Goal: Task Accomplishment & Management: Complete application form

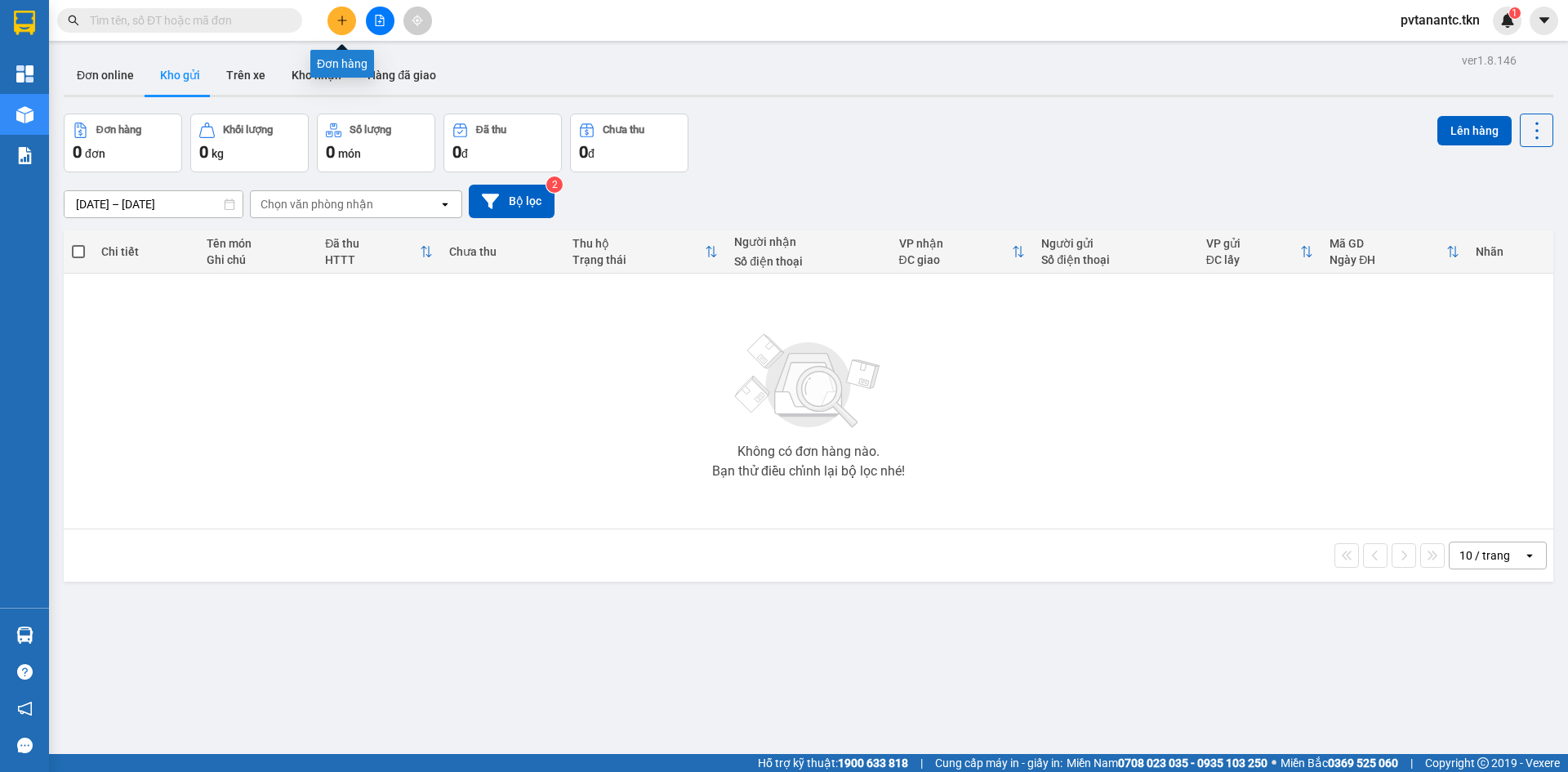
click at [344, 25] on icon "plus" at bounding box center [343, 20] width 11 height 11
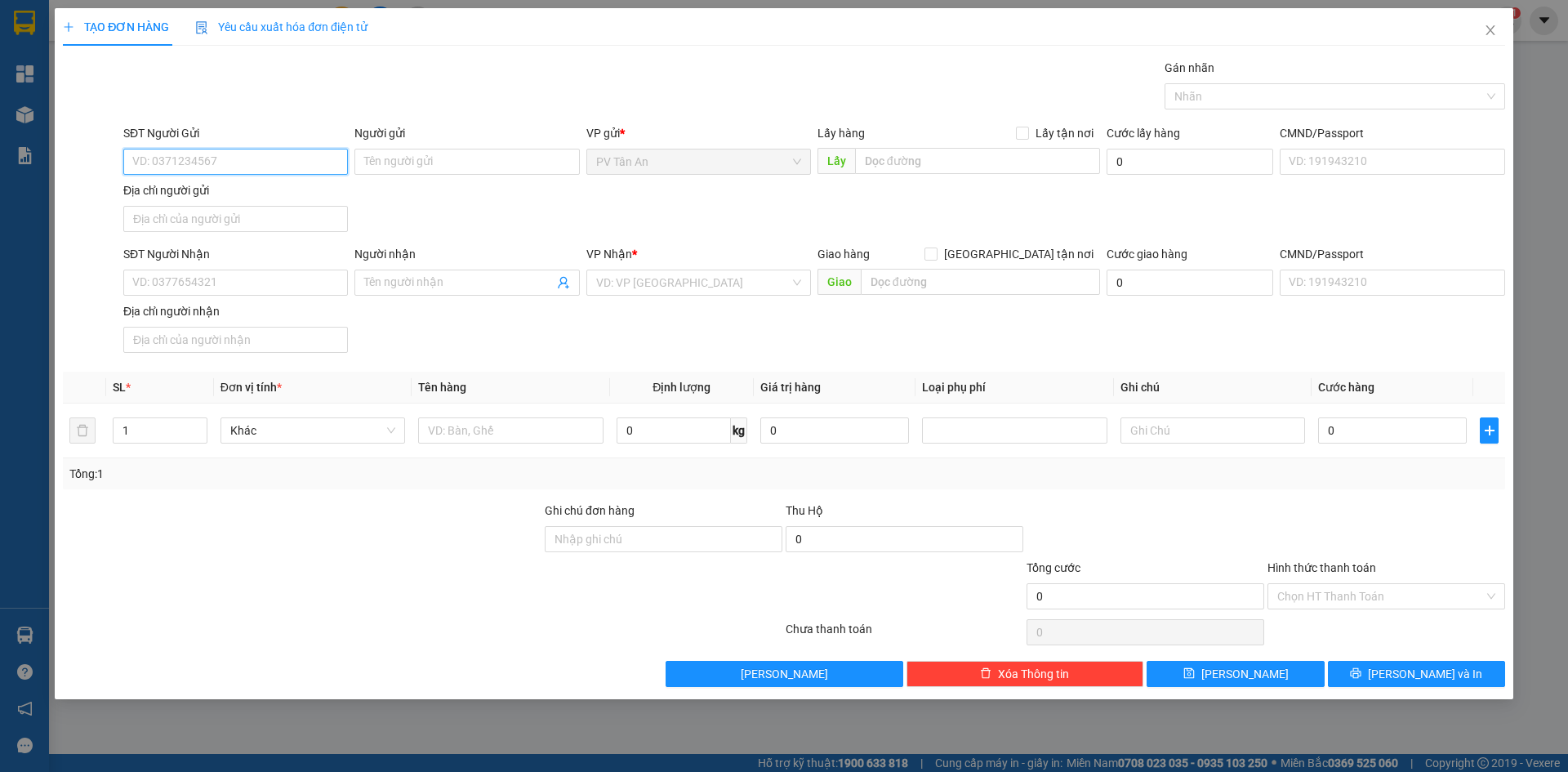
click at [190, 167] on input "SĐT Người Gửi" at bounding box center [235, 162] width 225 height 26
type input "0942680726"
click at [456, 158] on input "Người gửi" at bounding box center [467, 162] width 225 height 26
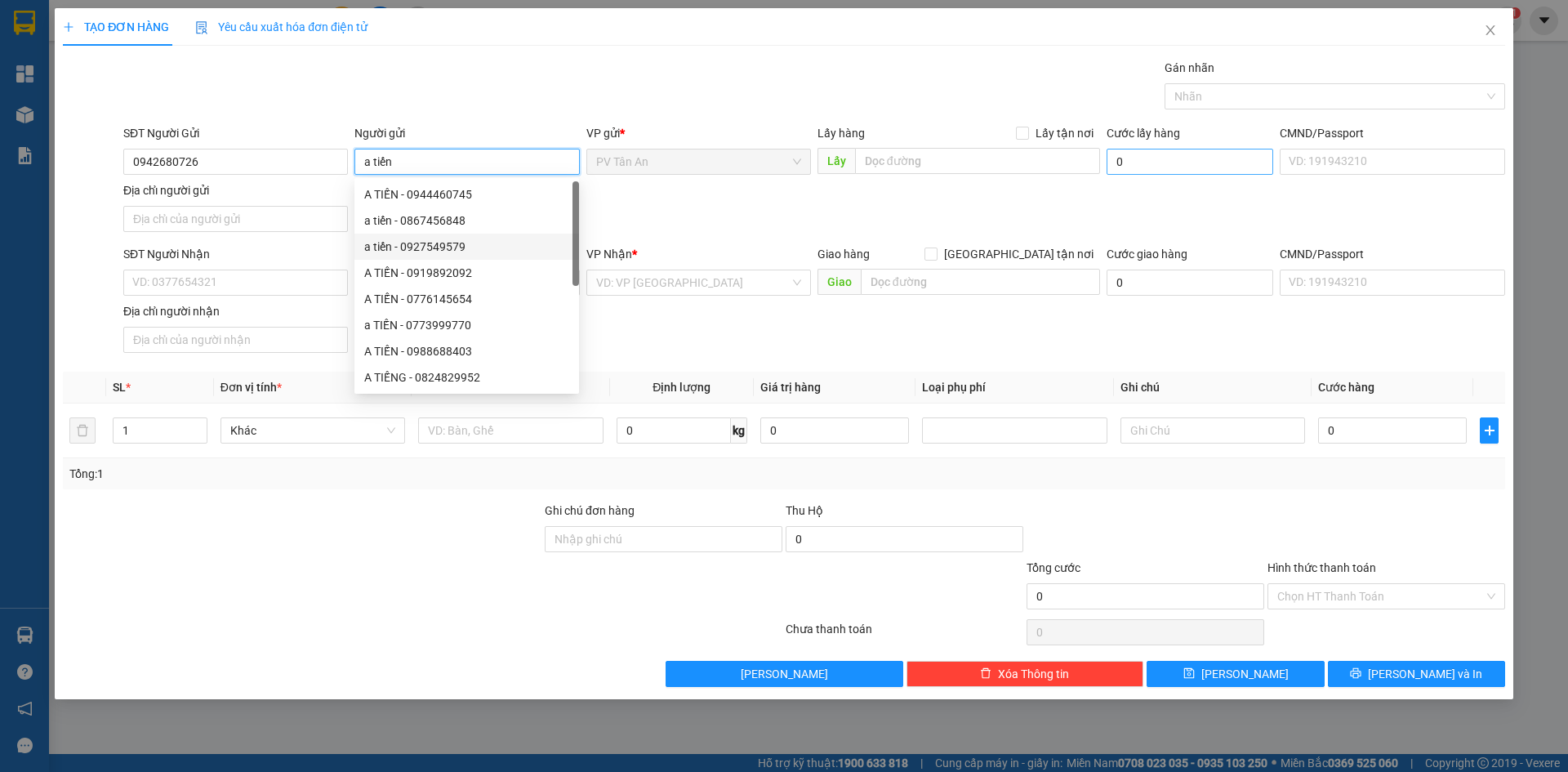
type input "a tiến"
click at [1154, 164] on input "0" at bounding box center [1190, 162] width 167 height 26
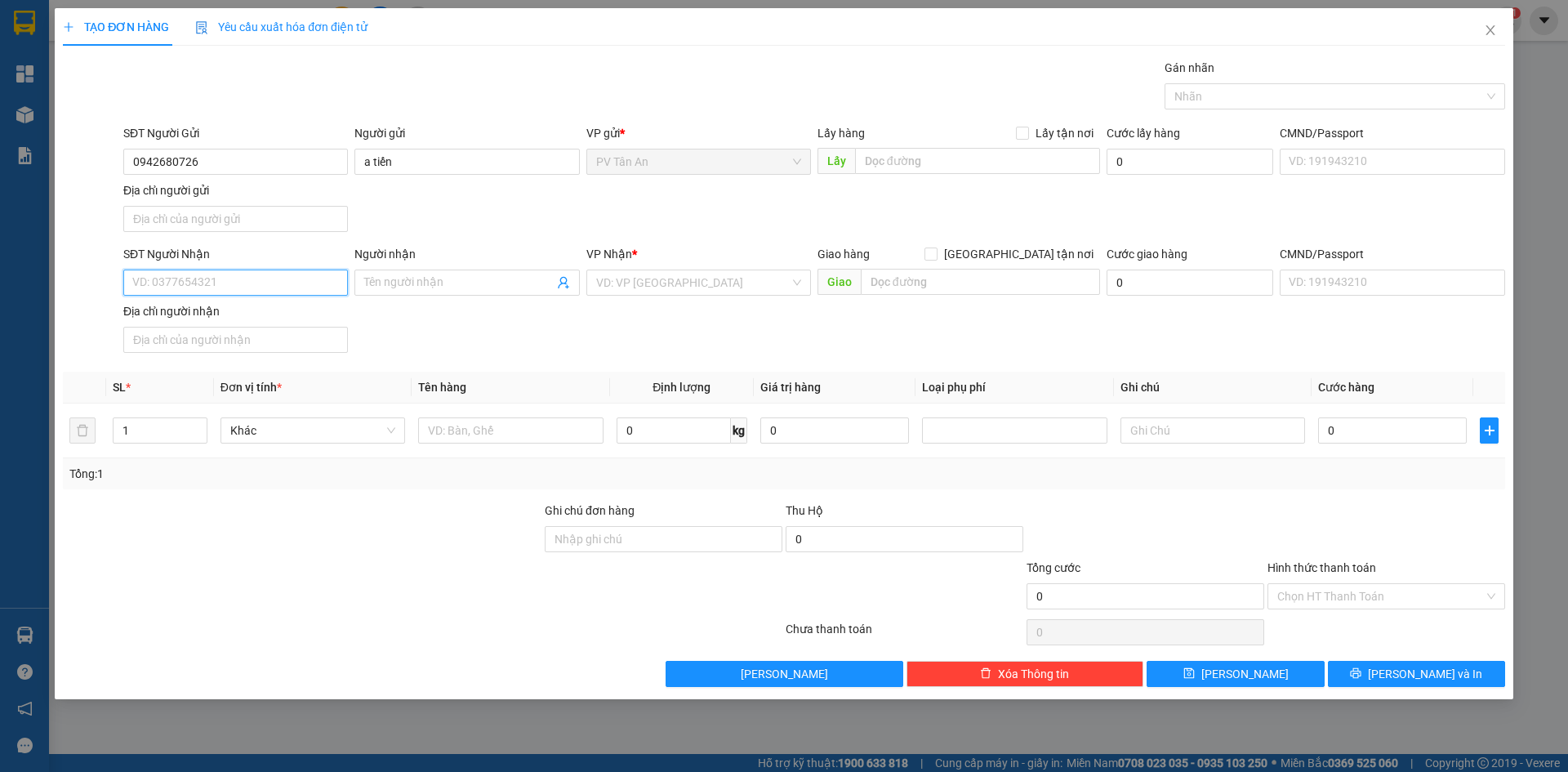
click at [207, 281] on input "SĐT Người Nhận" at bounding box center [235, 283] width 225 height 26
type input "0935613468"
click at [449, 282] on input "Người nhận" at bounding box center [459, 283] width 189 height 18
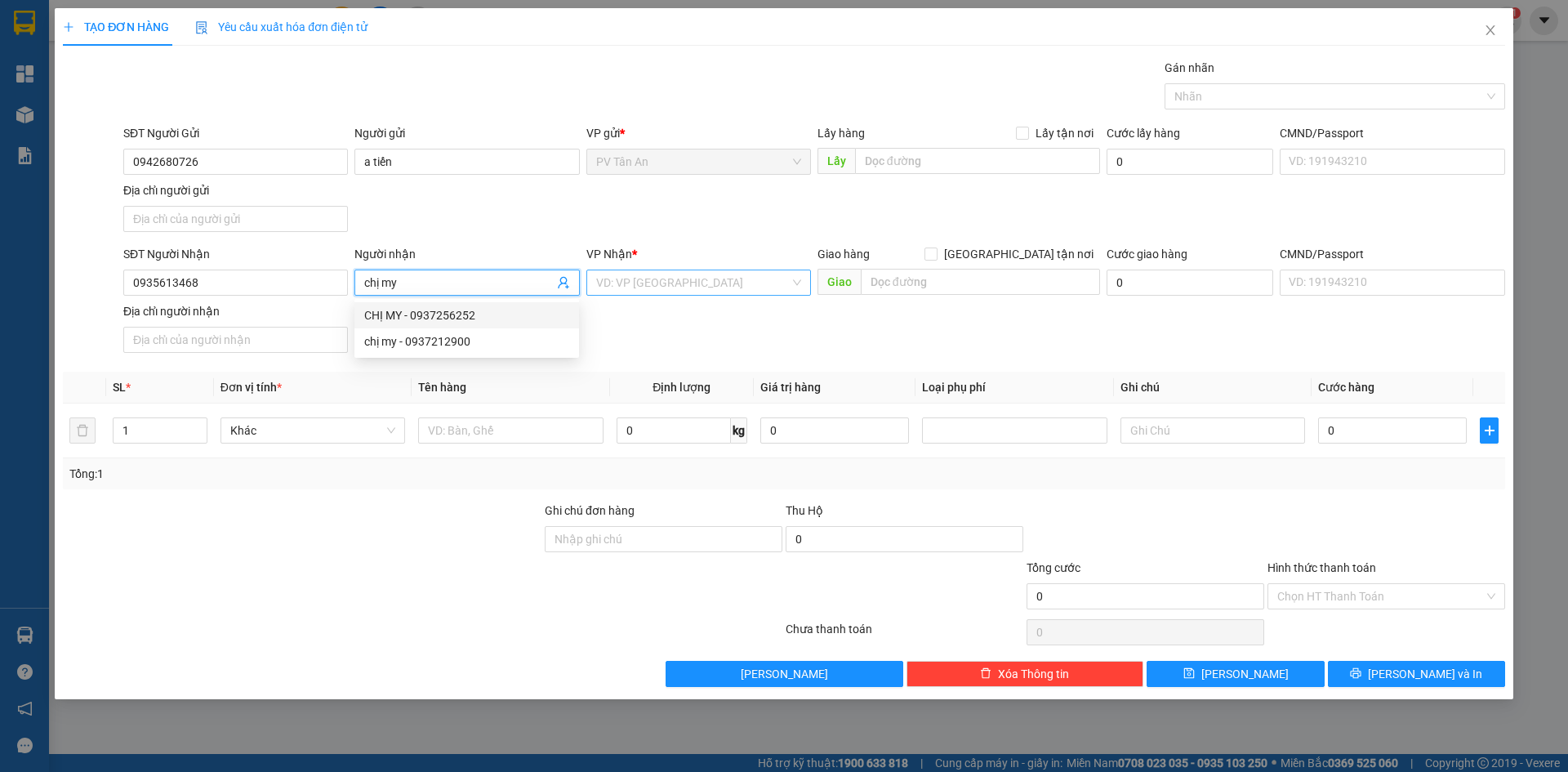
click at [798, 284] on div "VD: VP [GEOGRAPHIC_DATA]" at bounding box center [698, 283] width 225 height 26
type input "chị my"
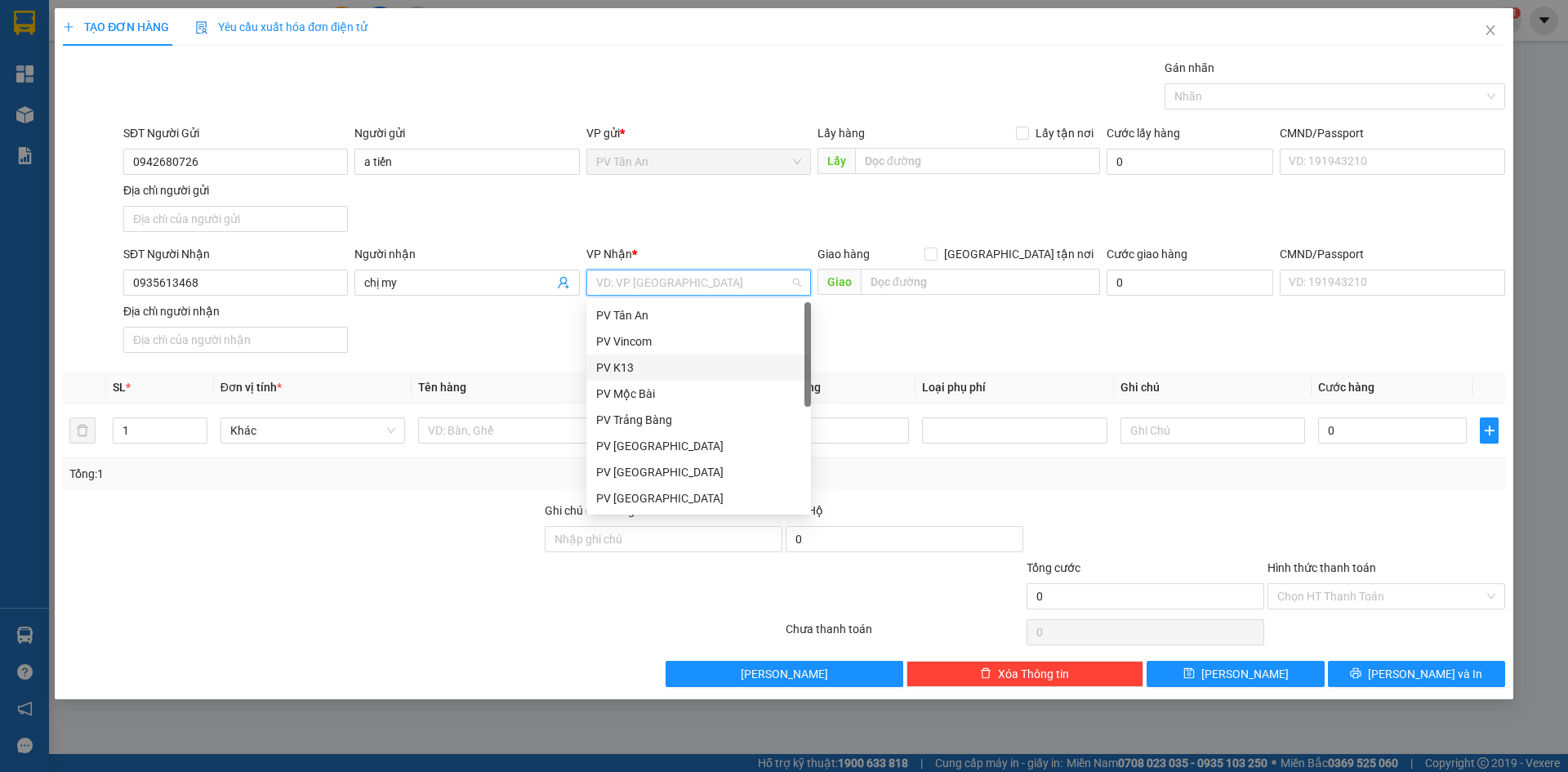
click at [632, 366] on div "PV K13" at bounding box center [698, 368] width 205 height 18
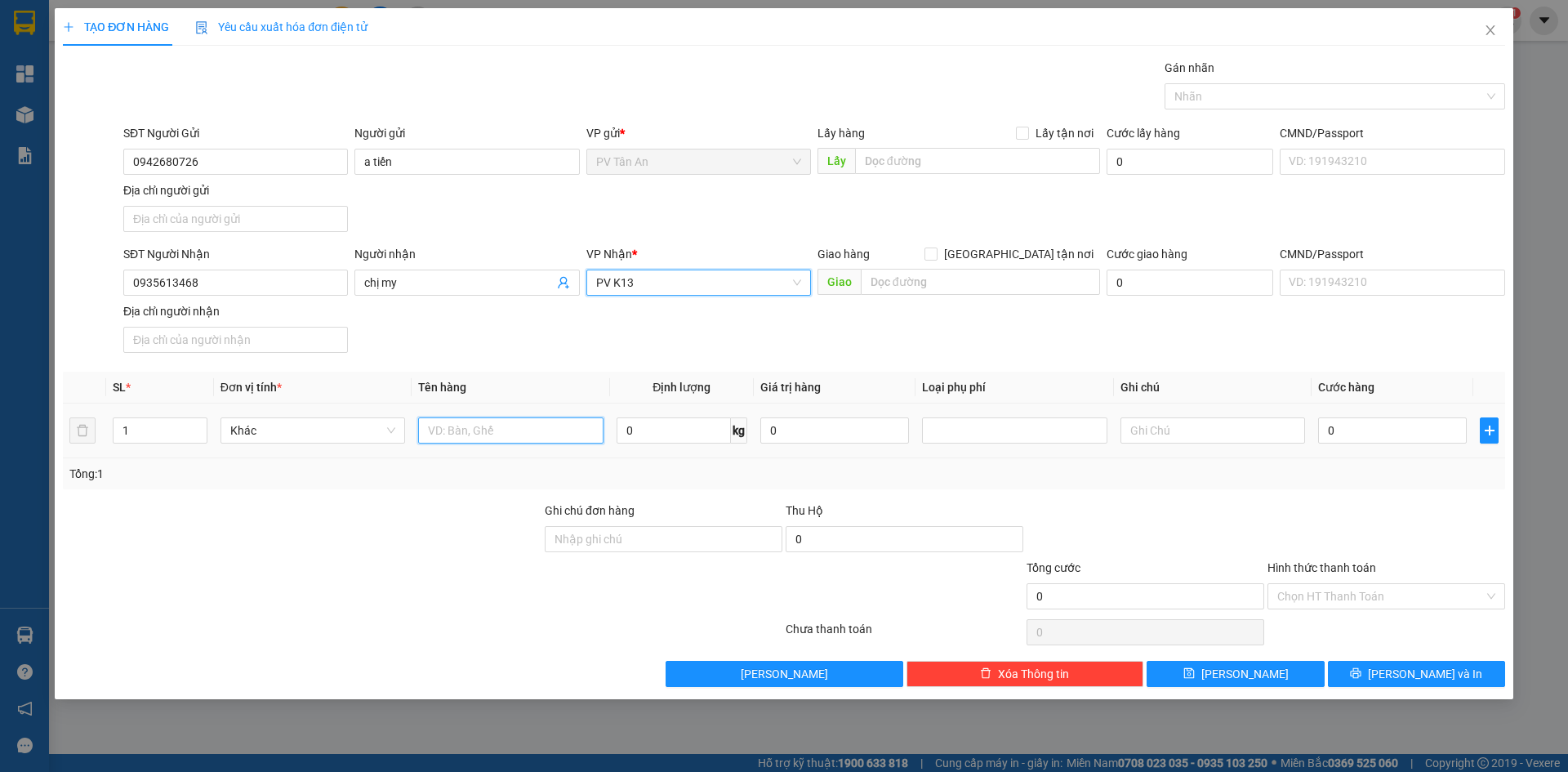
click at [540, 433] on input "text" at bounding box center [510, 430] width 185 height 26
type input "thuốc"
click at [1178, 427] on input "text" at bounding box center [1213, 430] width 185 height 26
click at [1373, 434] on input "0" at bounding box center [1392, 430] width 149 height 26
type input "3"
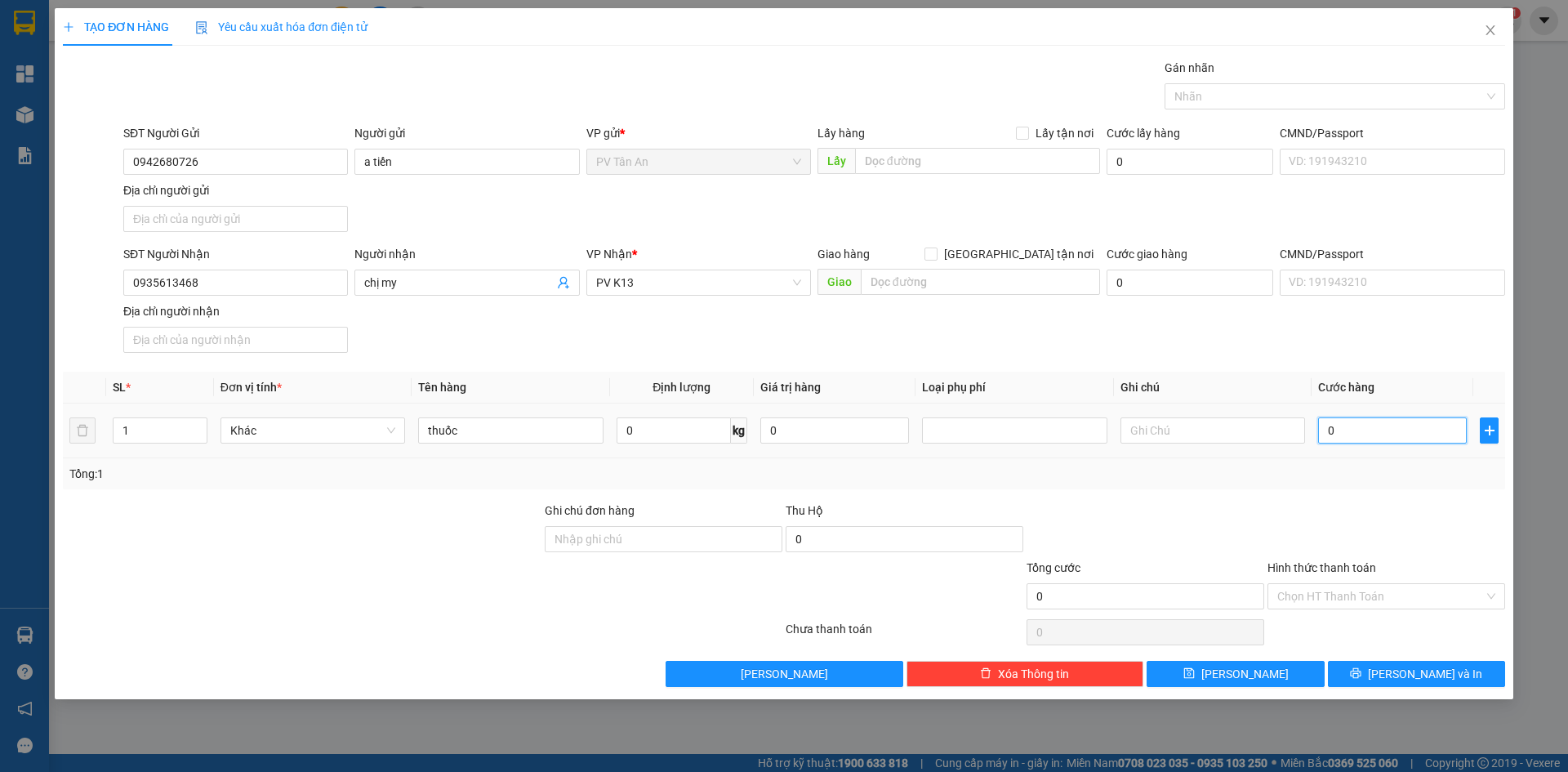
type input "3"
type input "30"
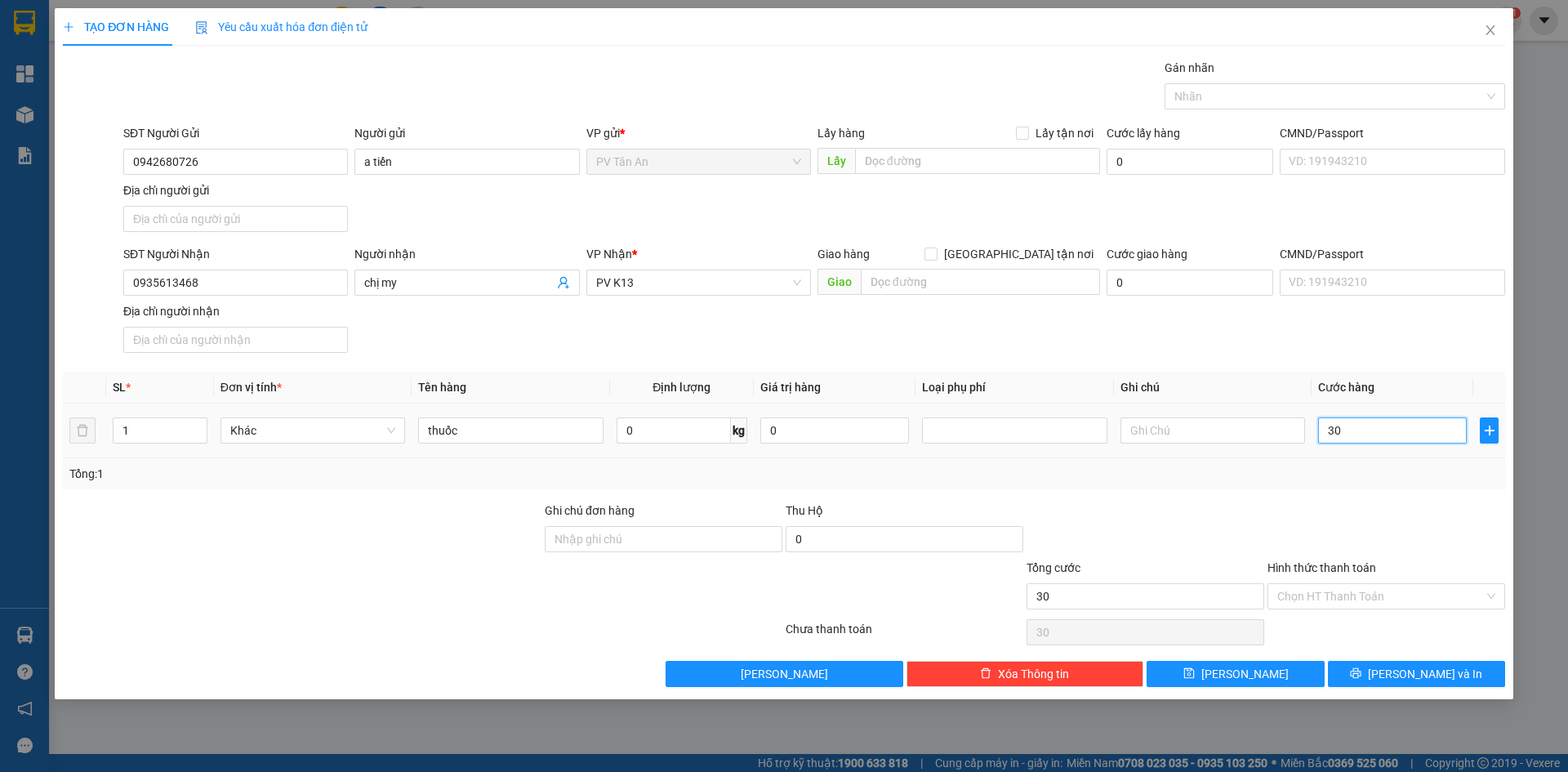
type input "300"
type input "3.000"
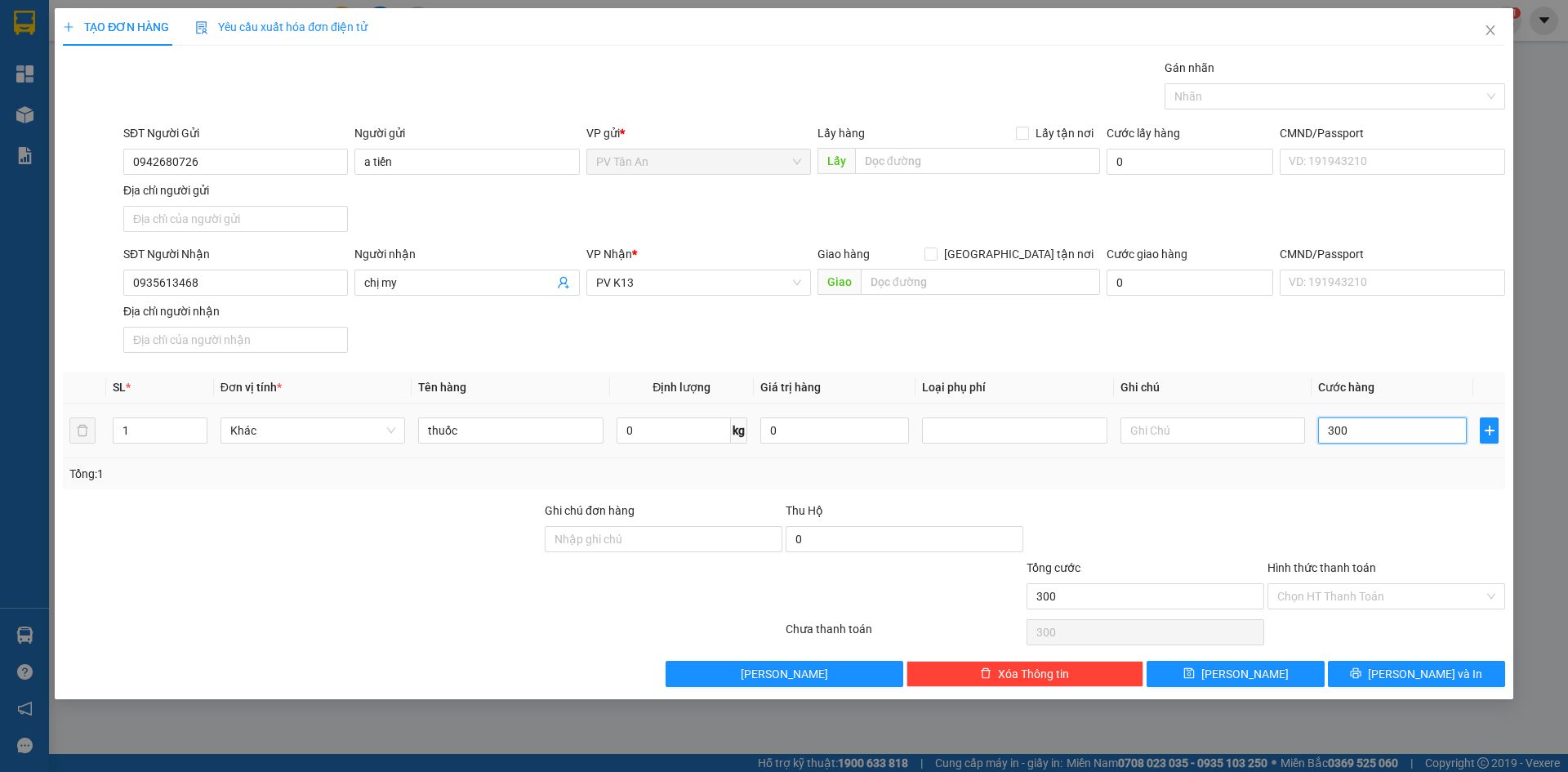
type input "3.000"
type input "30.000"
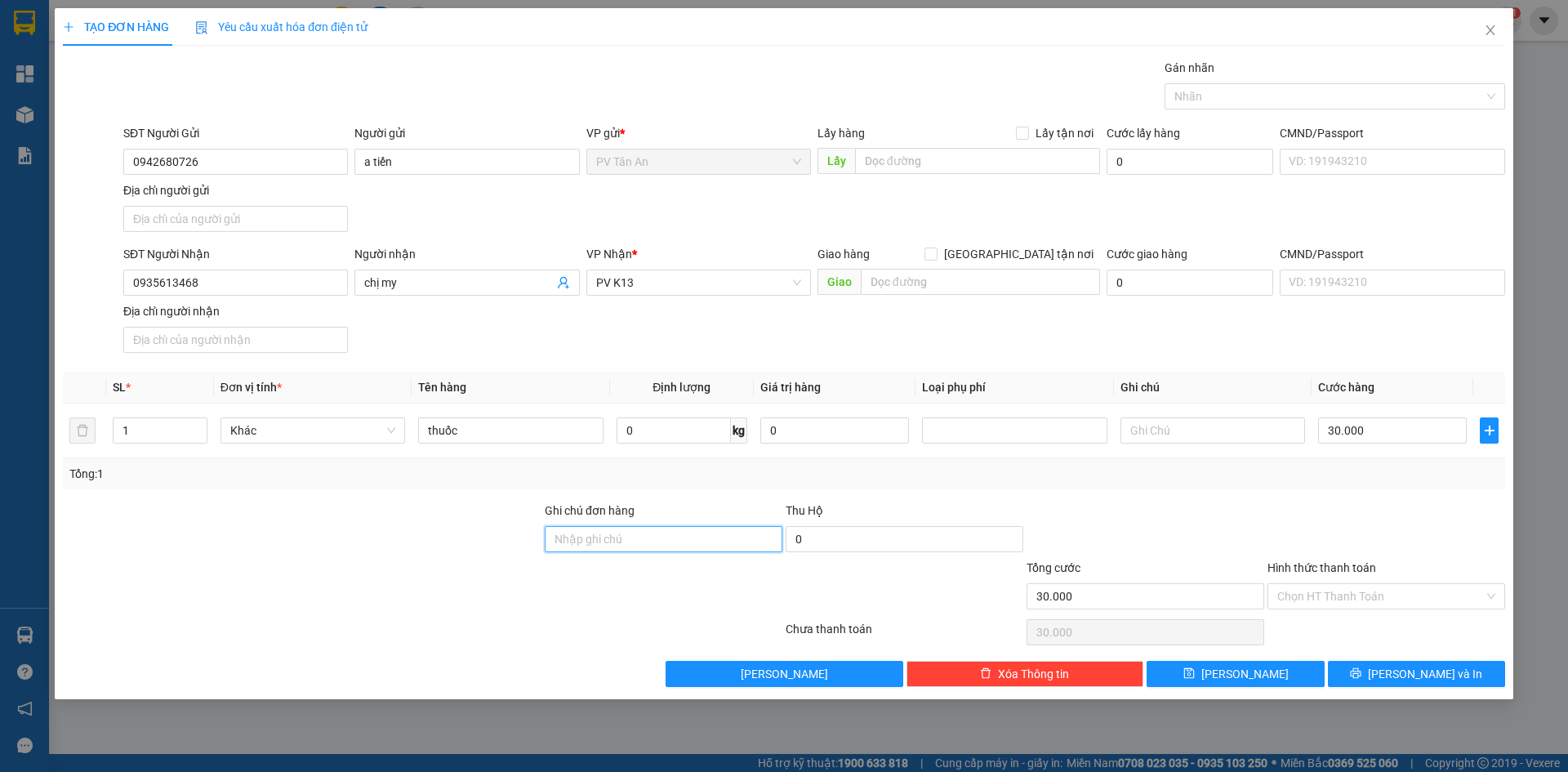
click at [645, 534] on input "Ghi chú đơn hàng" at bounding box center [663, 539] width 238 height 26
click at [867, 545] on input "0" at bounding box center [904, 539] width 238 height 26
type input "30.000"
click at [1434, 677] on span "[PERSON_NAME] và In" at bounding box center [1425, 674] width 114 height 18
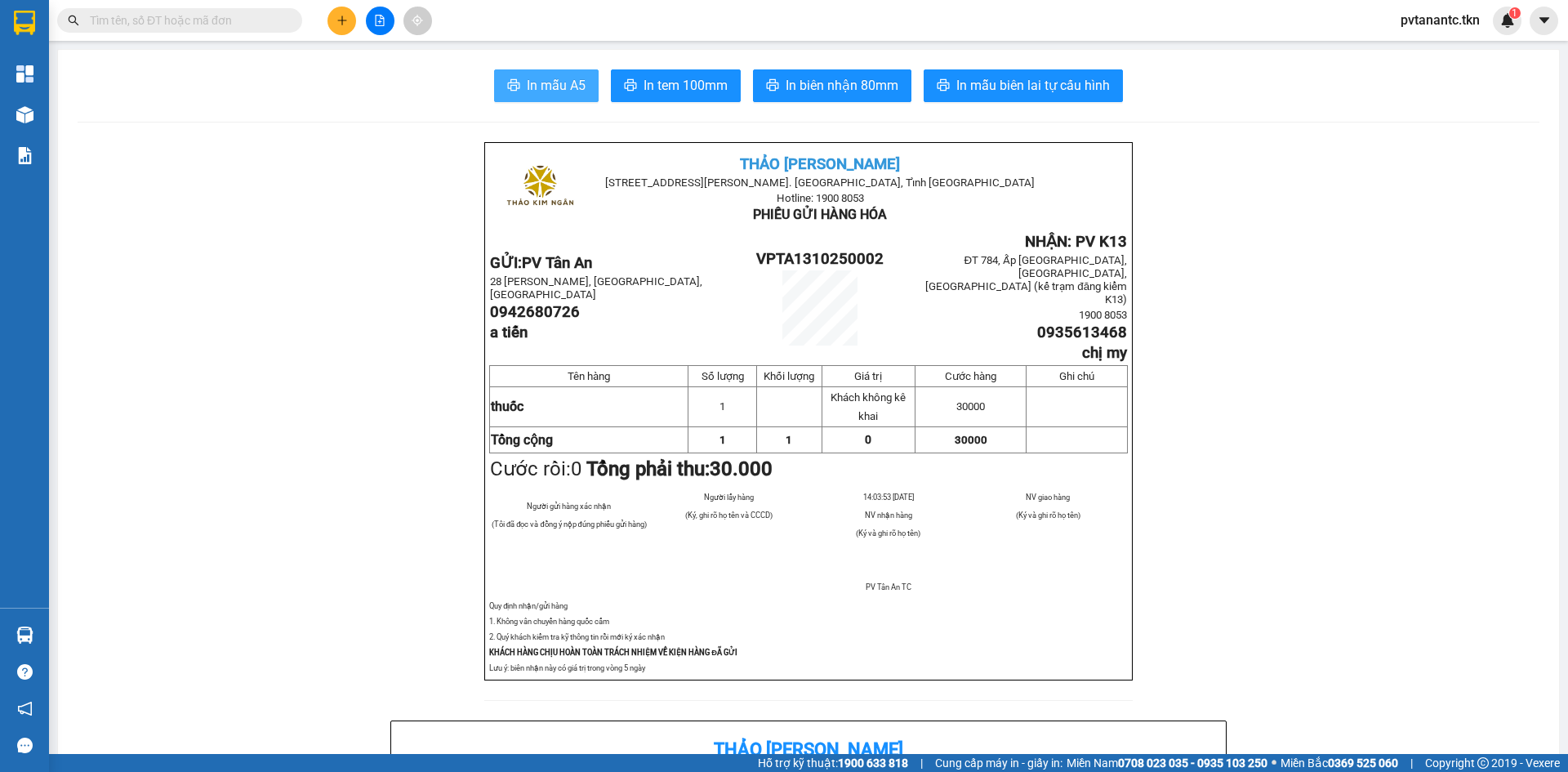
click at [565, 86] on span "In mẫu A5" at bounding box center [556, 85] width 59 height 20
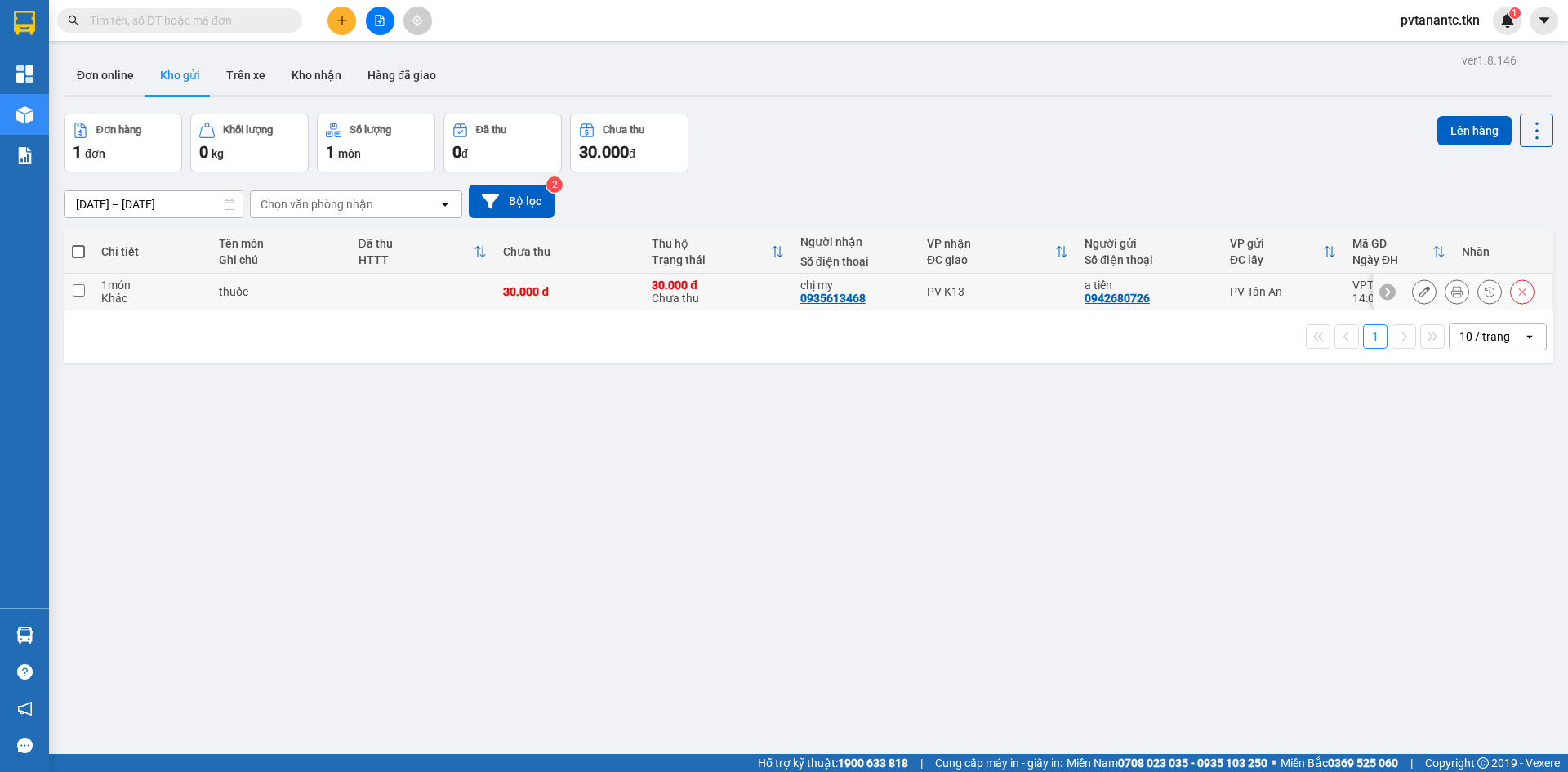
click at [78, 290] on input "checkbox" at bounding box center [78, 290] width 12 height 12
checkbox input "true"
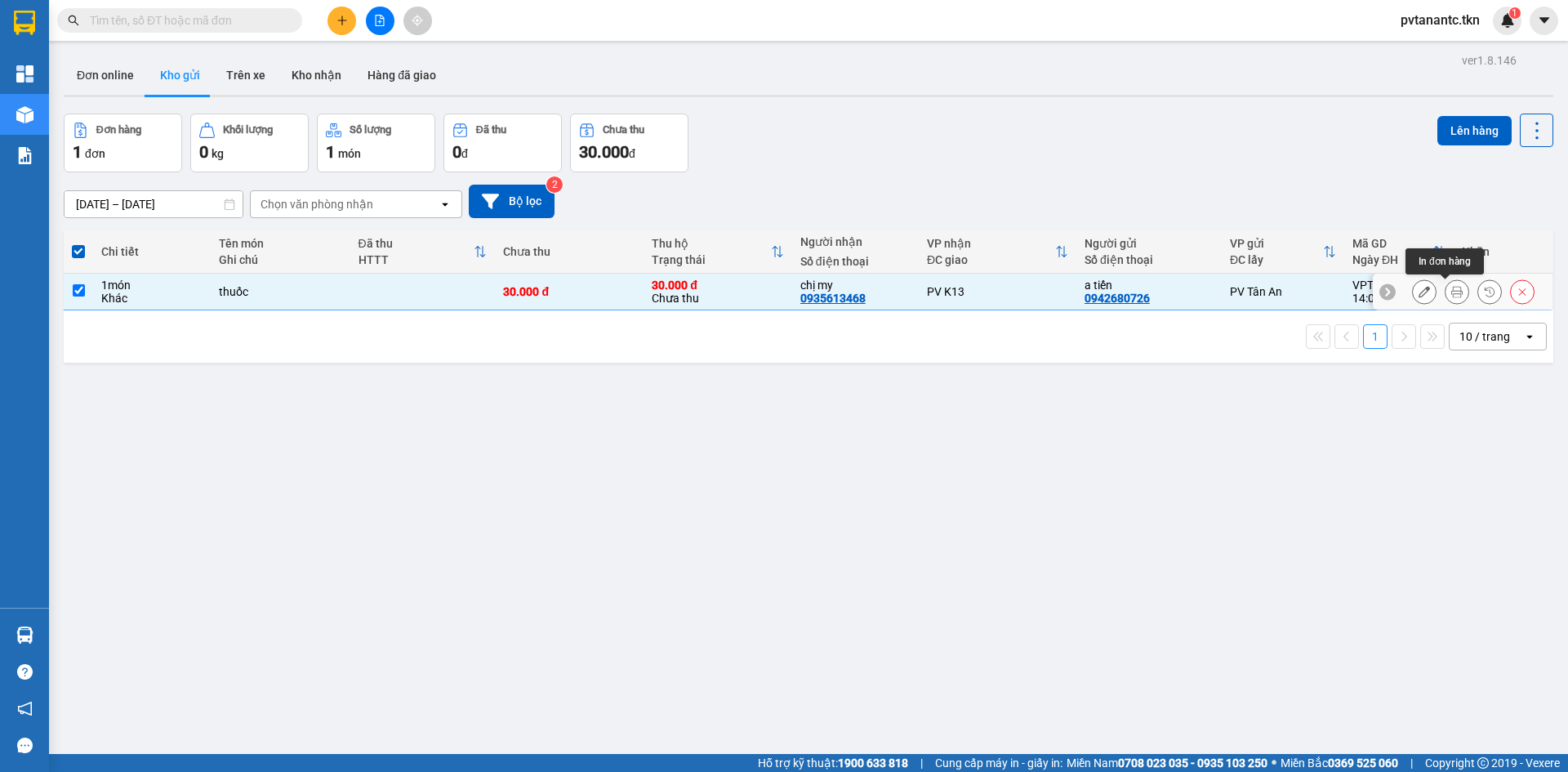
click at [1418, 291] on icon at bounding box center [1424, 292] width 11 height 11
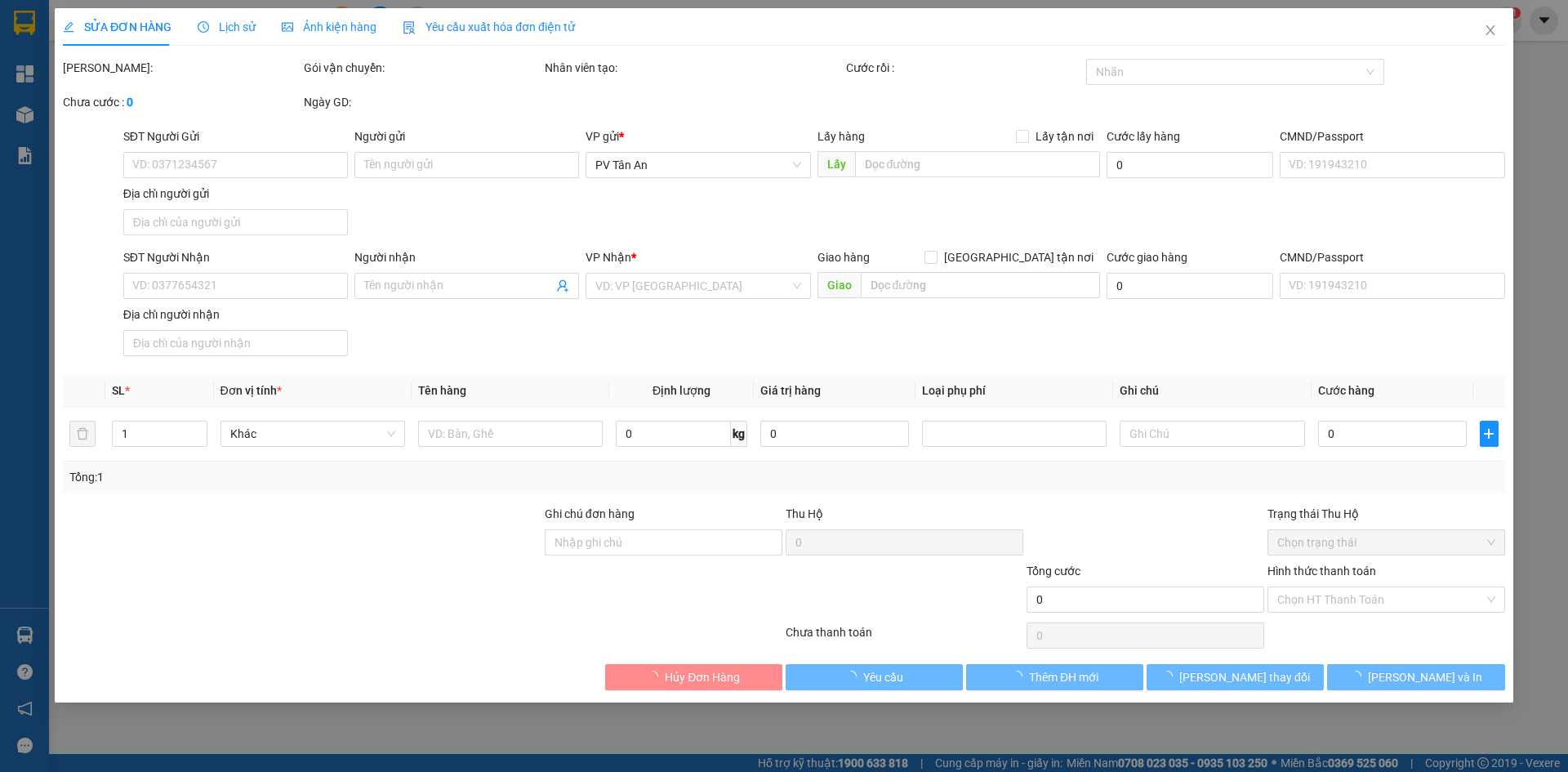
type input "0942680726"
type input "a tiến"
type input "0935613468"
type input "chị my"
type input "30.000"
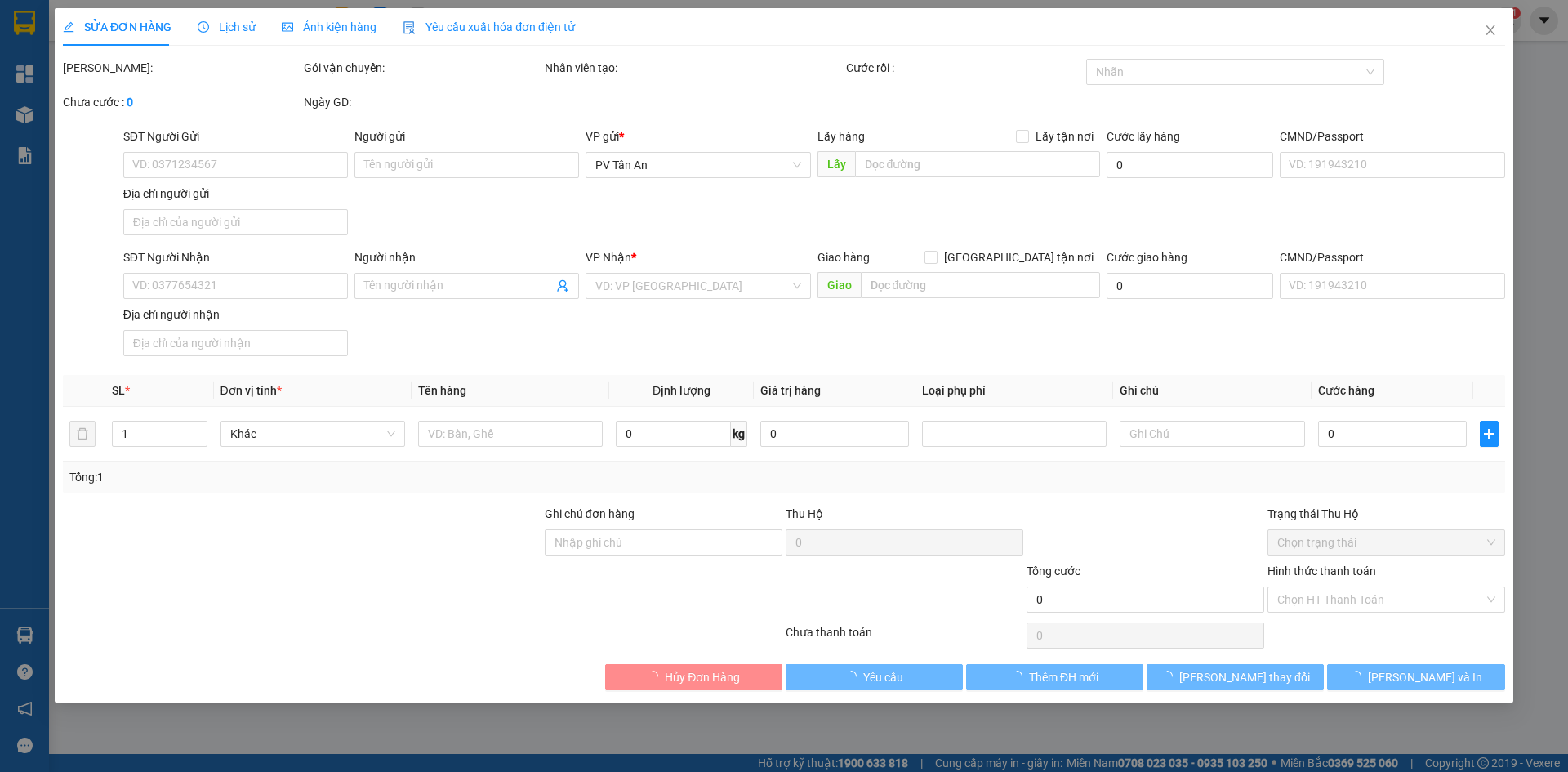
type input "30.000"
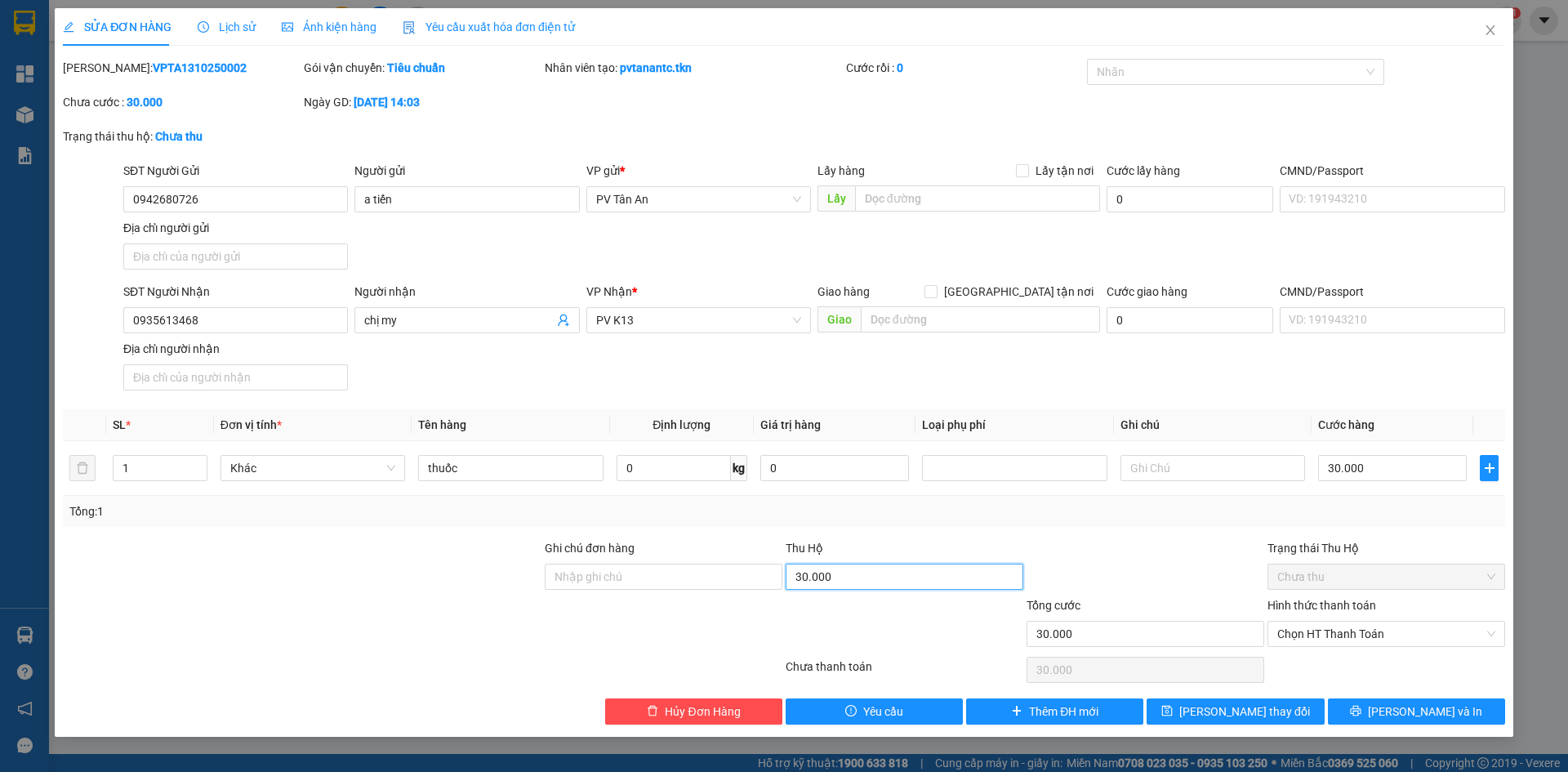
click at [912, 575] on input "30.000" at bounding box center [904, 577] width 238 height 26
type input "0"
click at [1413, 711] on span "[PERSON_NAME] và In" at bounding box center [1425, 711] width 114 height 18
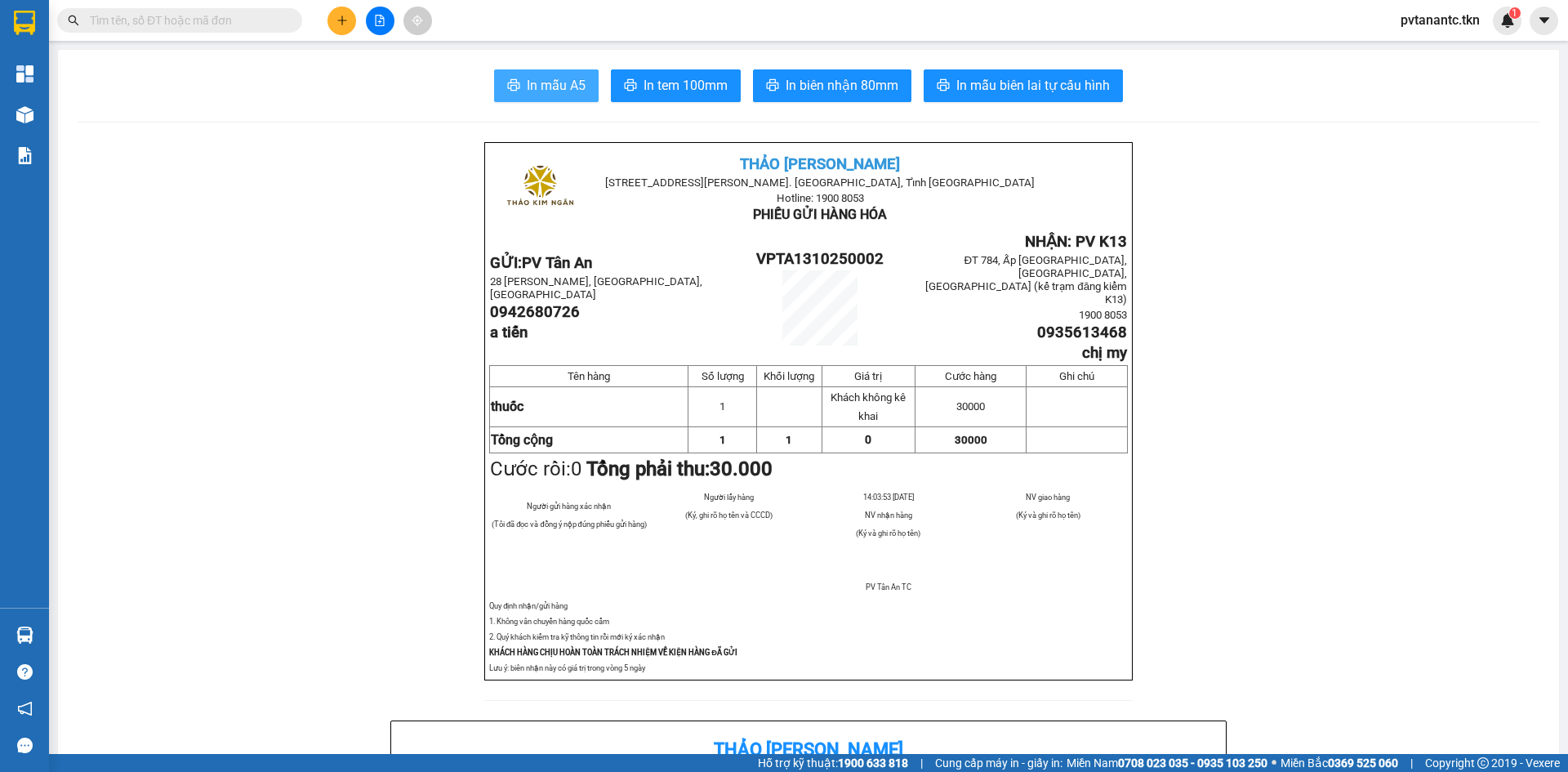
click at [548, 82] on span "In mẫu A5" at bounding box center [556, 85] width 59 height 20
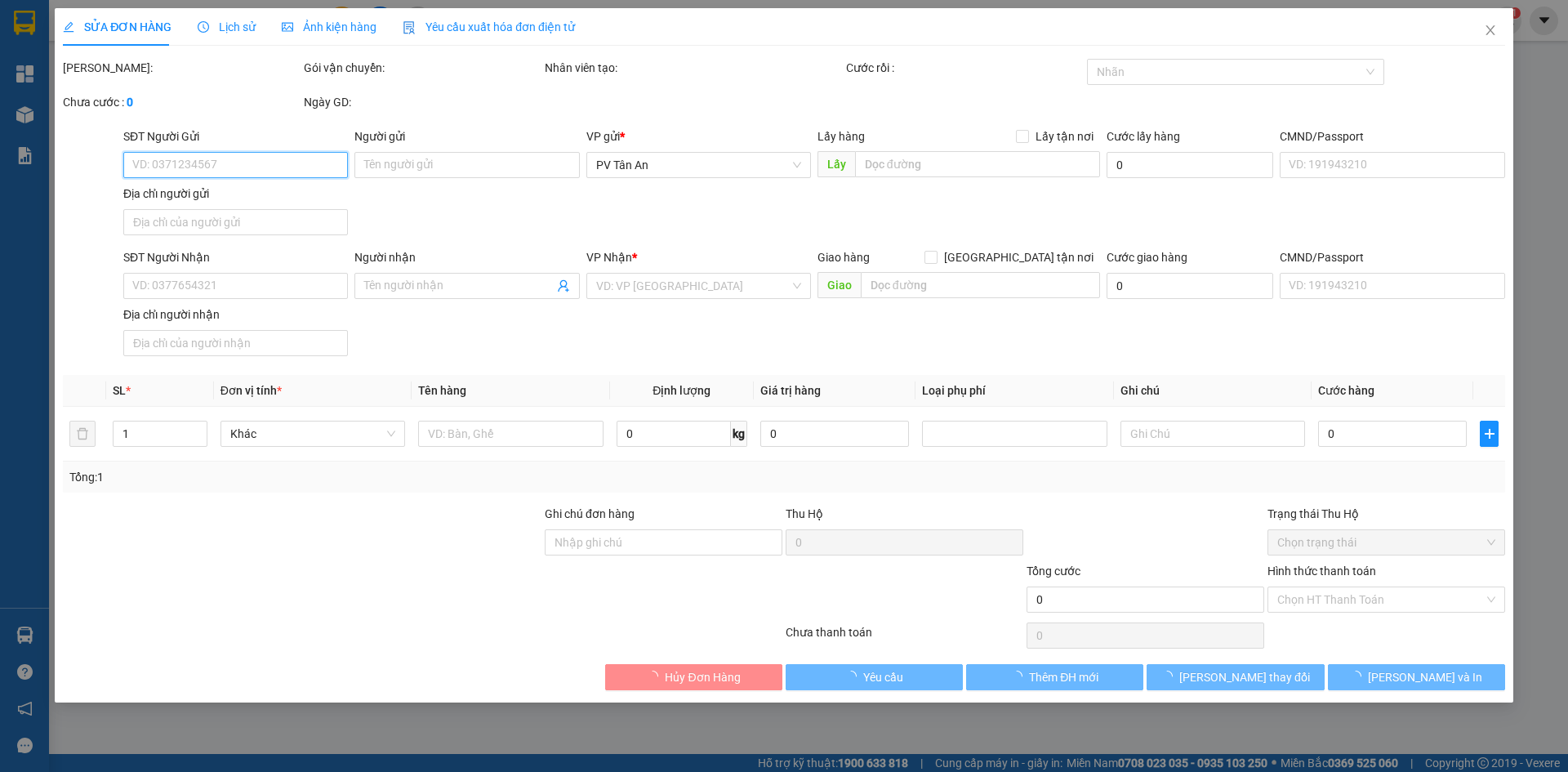
type input "0942680726"
type input "a tiến"
type input "0935613468"
type input "chị my"
type input "30.000"
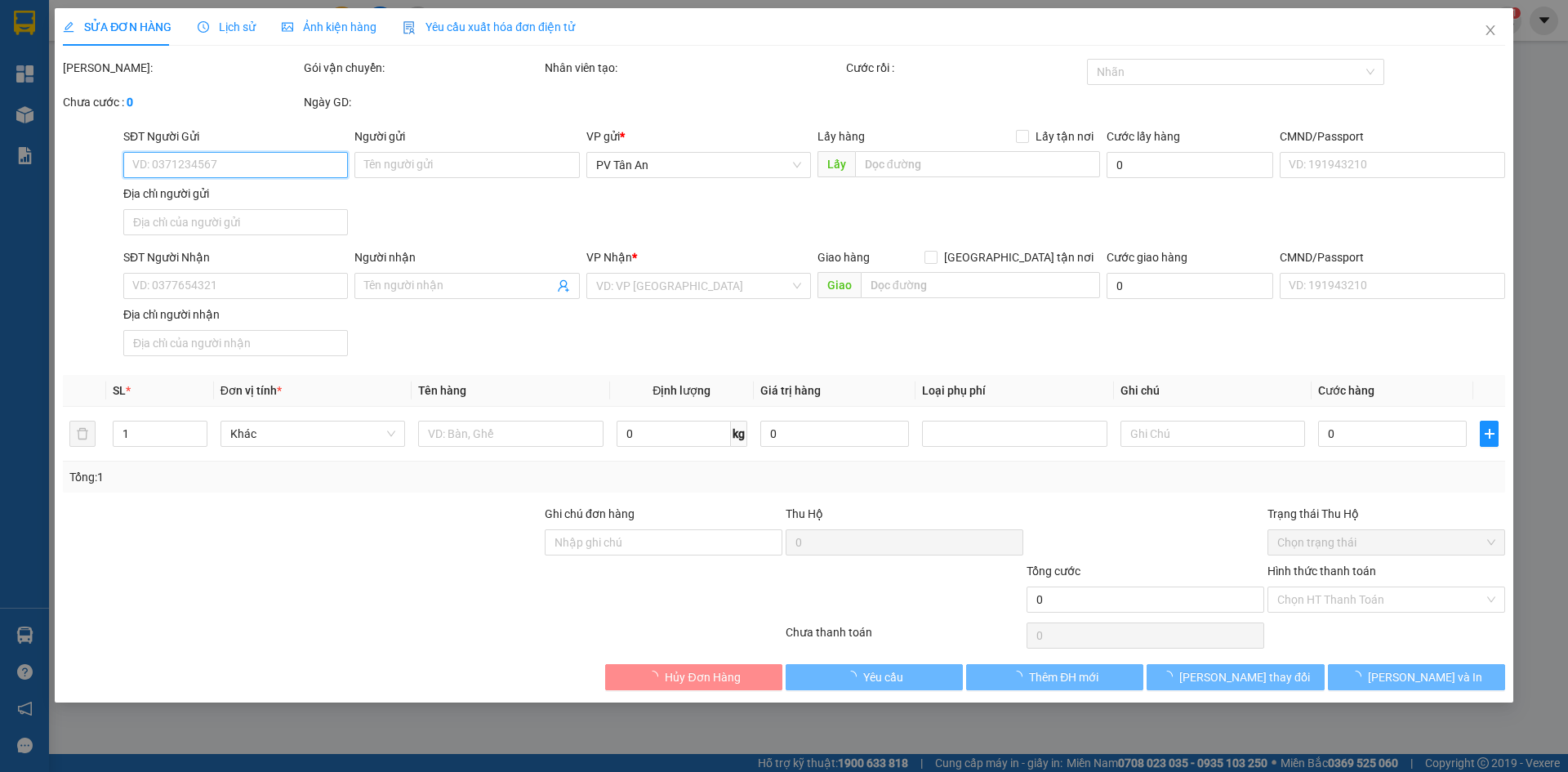
type input "30.000"
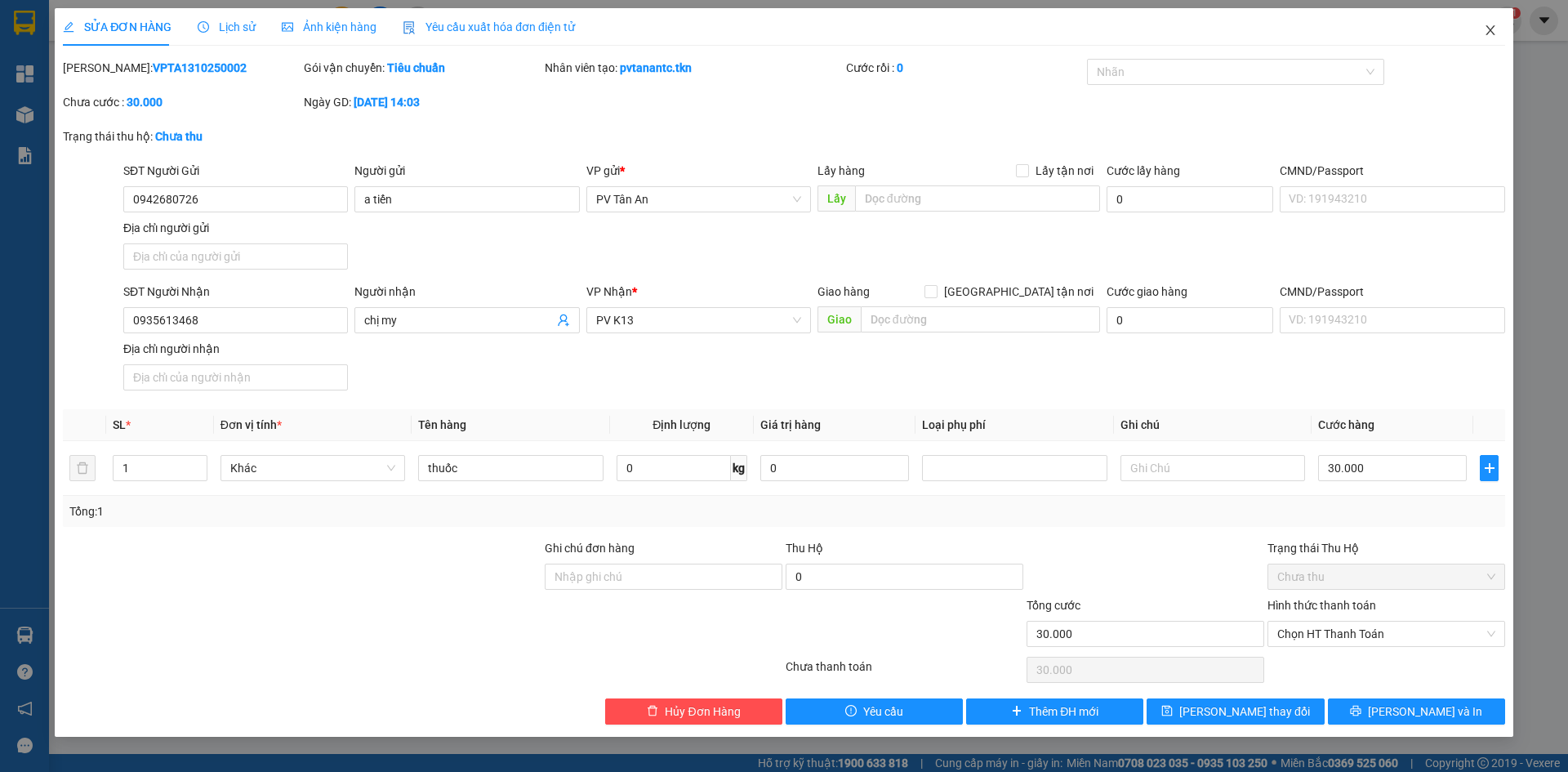
click at [1490, 30] on icon "close" at bounding box center [1490, 30] width 9 height 10
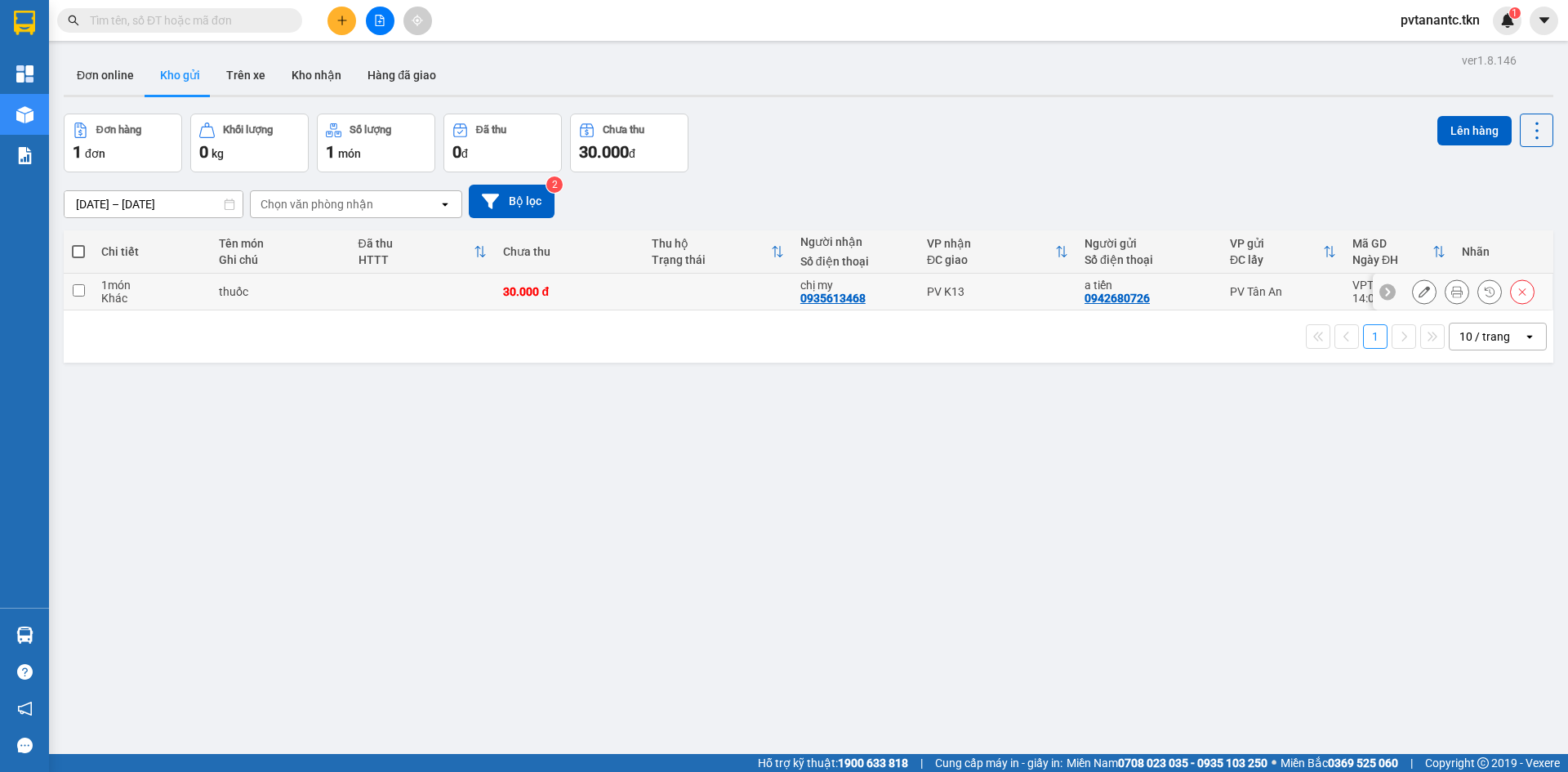
click at [78, 290] on input "checkbox" at bounding box center [78, 290] width 12 height 12
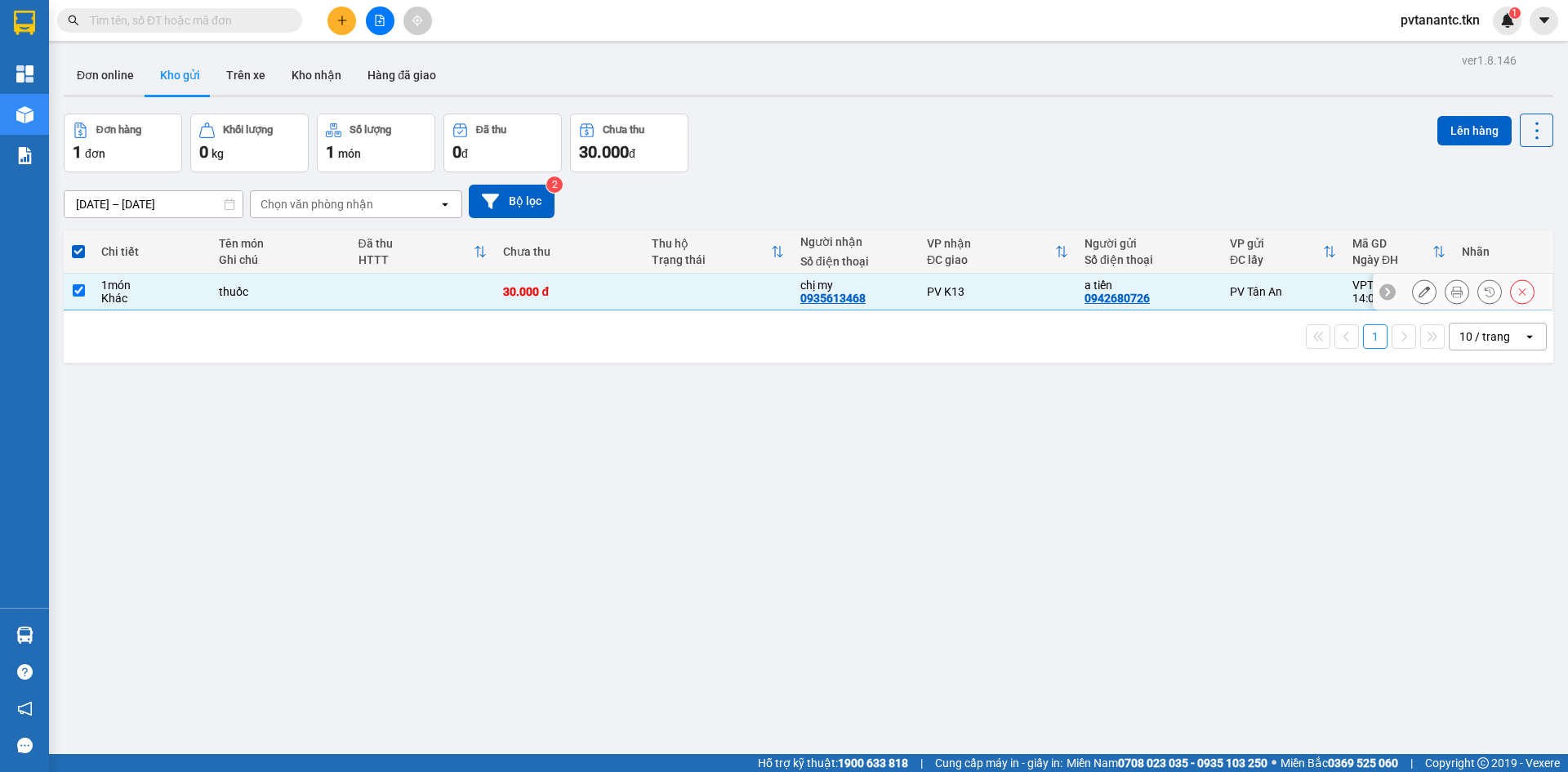
click at [78, 292] on input "checkbox" at bounding box center [78, 290] width 12 height 12
checkbox input "false"
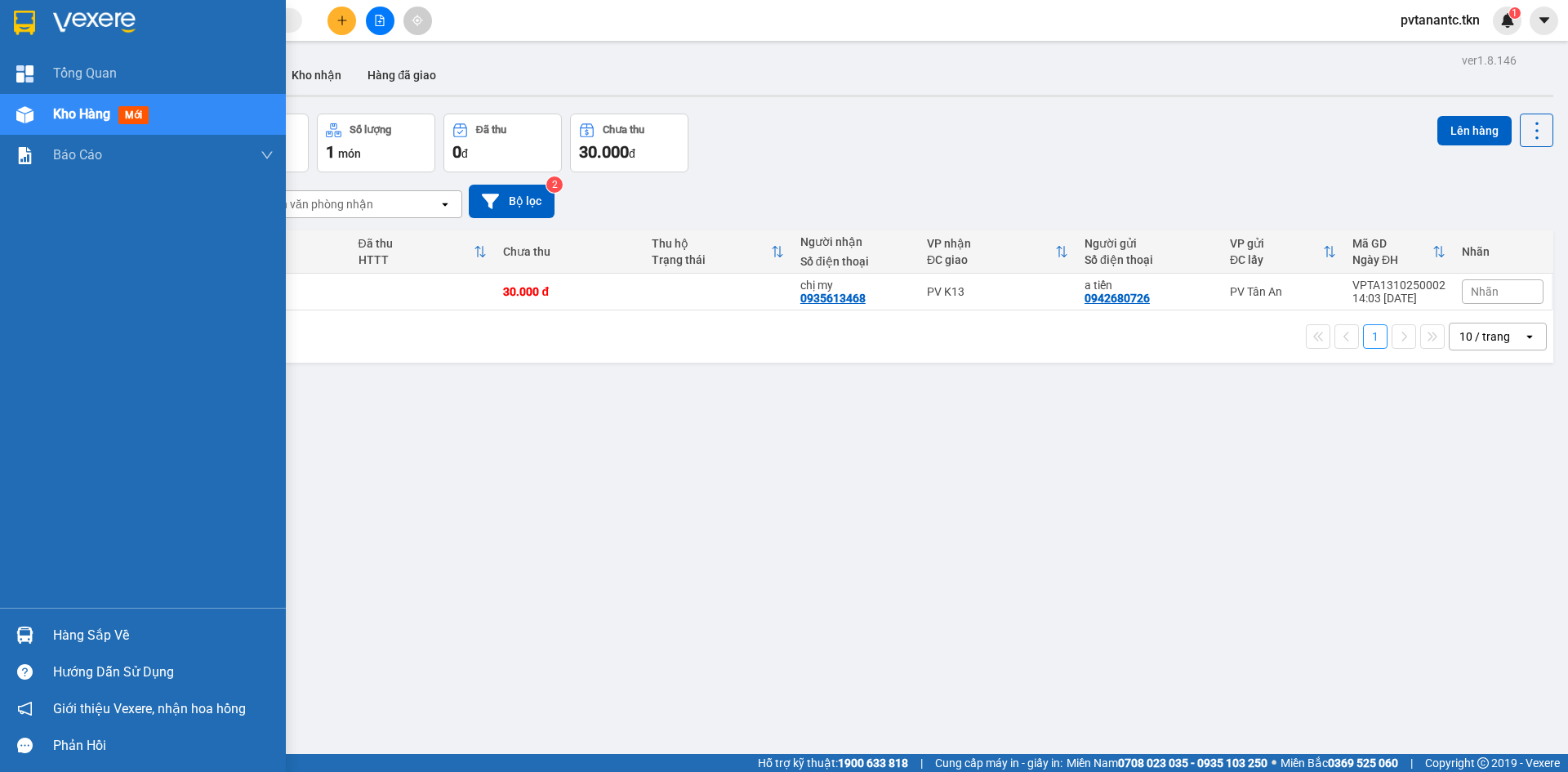
click at [83, 639] on div "Hàng sắp về" at bounding box center [164, 635] width 221 height 25
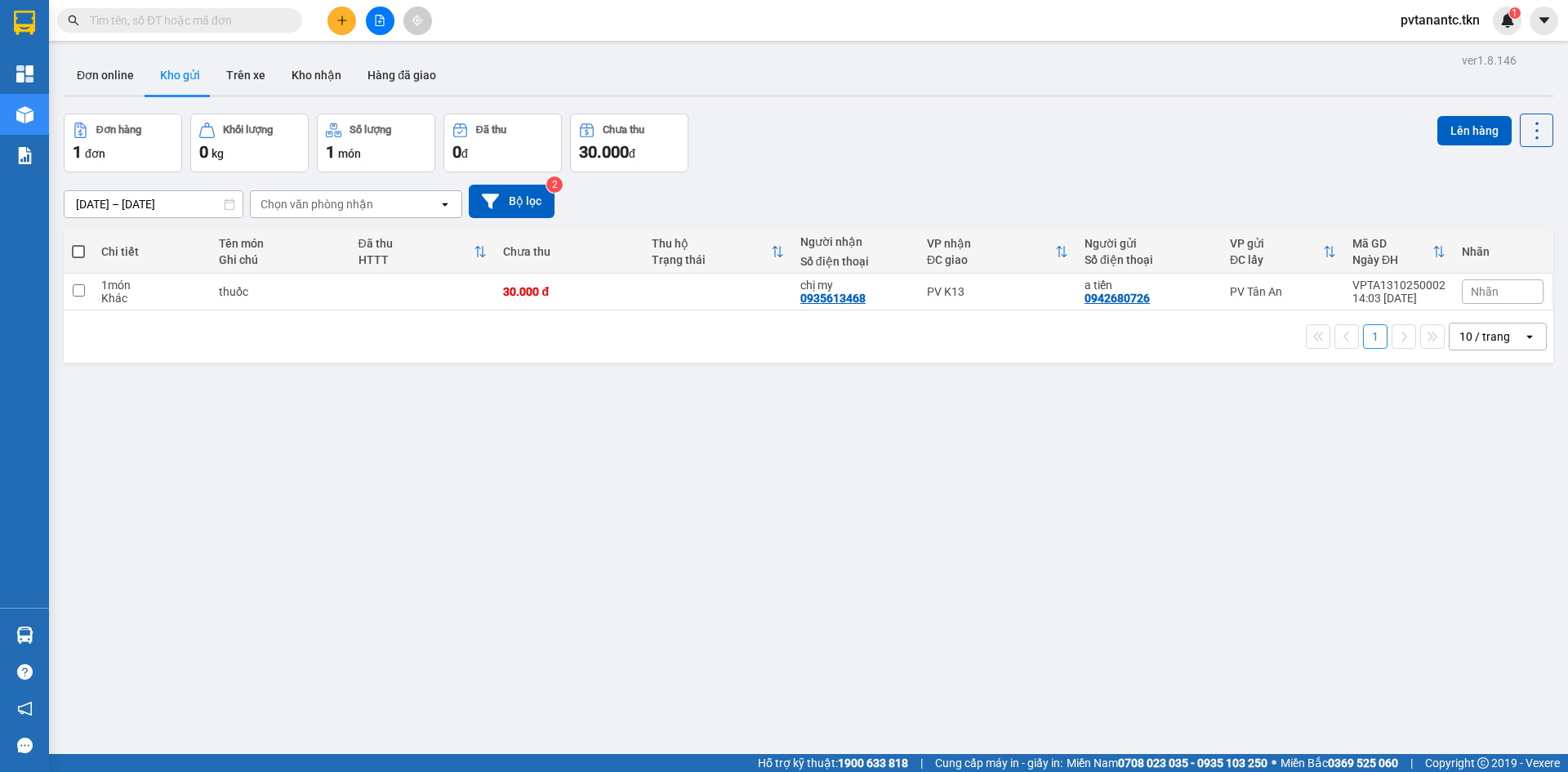
click at [729, 455] on section "Kết quả tìm kiếm ( 0 ) Bộ lọc No Data pvtanantc.tkn 1 Tổng Quan Kho hàng mới Bá…" at bounding box center [784, 386] width 1568 height 772
